Goal: Find specific page/section: Find specific page/section

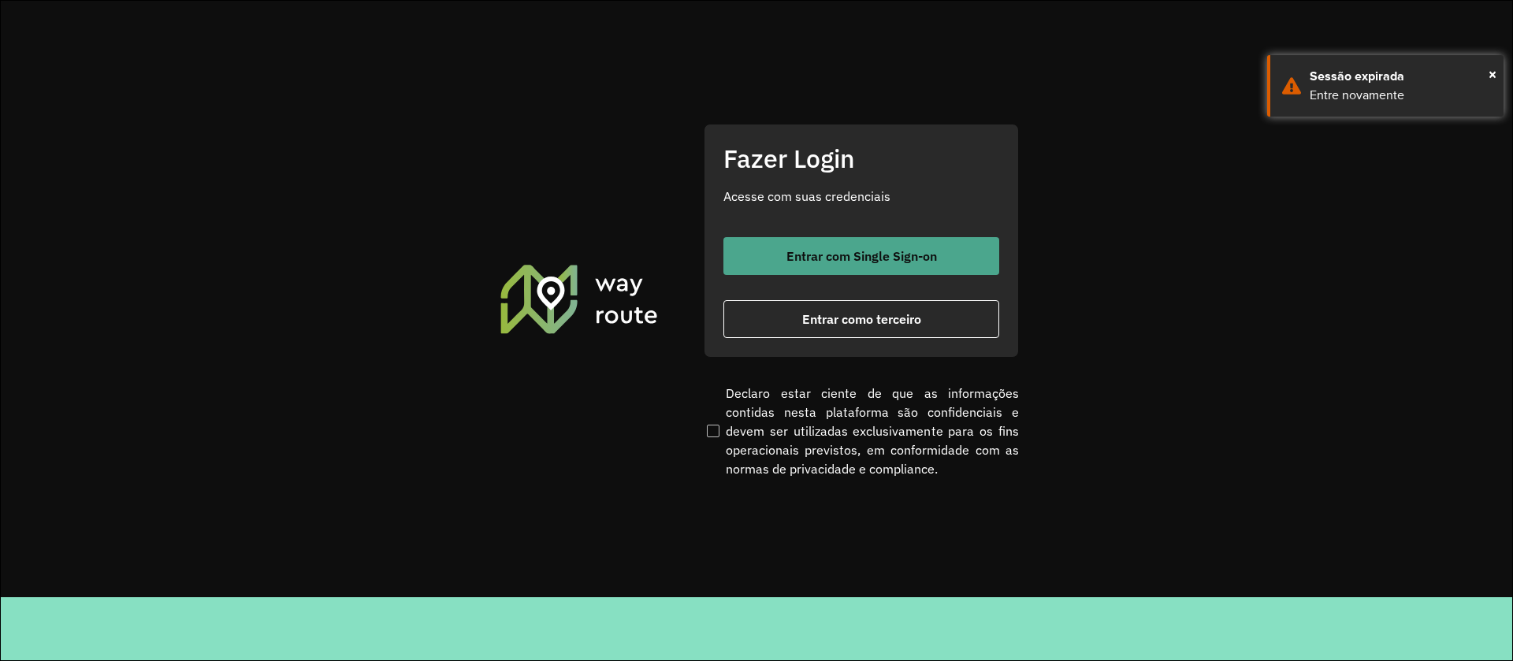
click at [843, 263] on button "Entrar com Single Sign-on" at bounding box center [862, 256] width 276 height 38
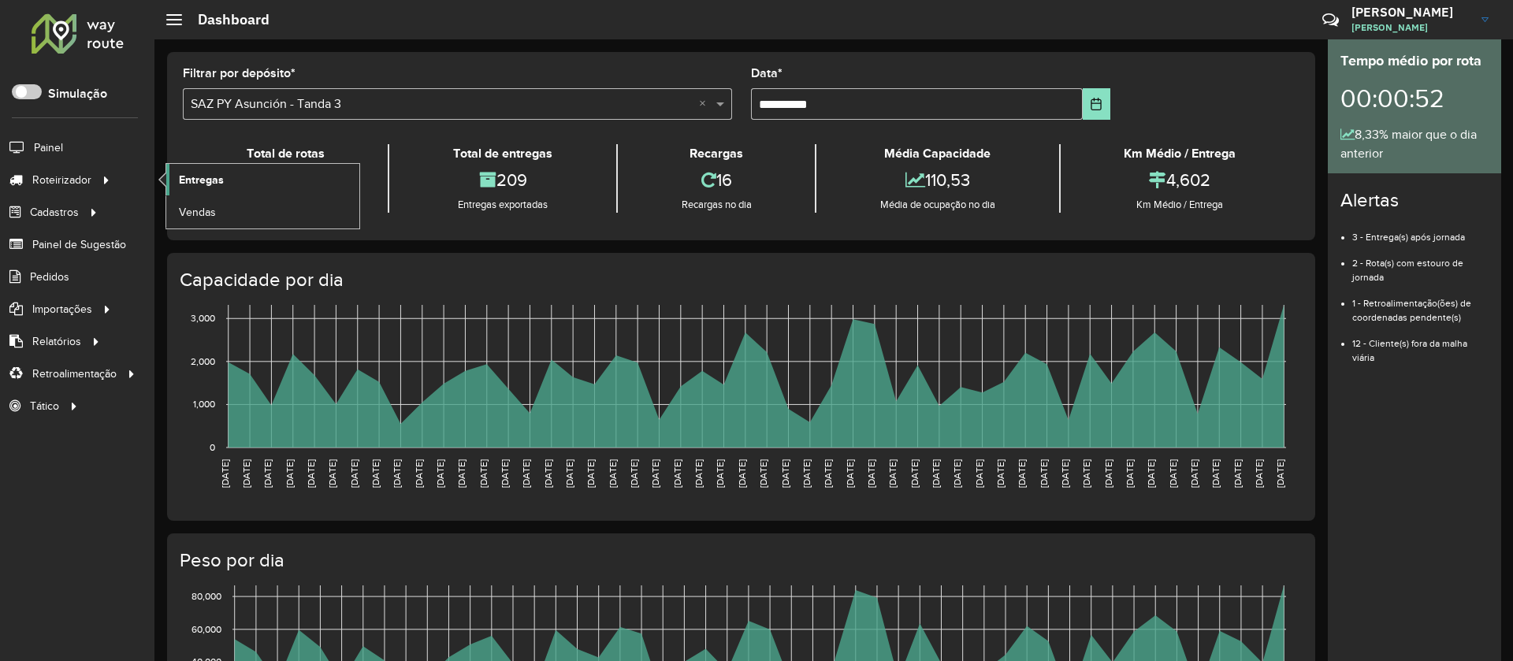
click at [229, 173] on link "Entregas" at bounding box center [262, 180] width 193 height 32
